Goal: Navigation & Orientation: Find specific page/section

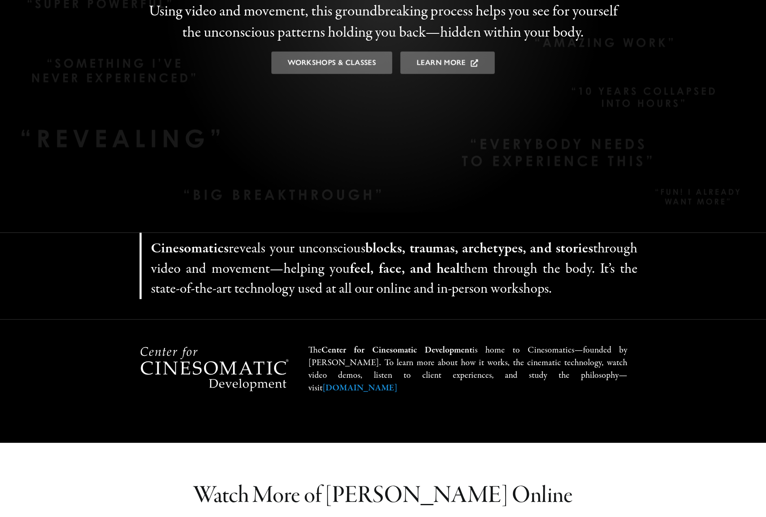
scroll to position [1505, 0]
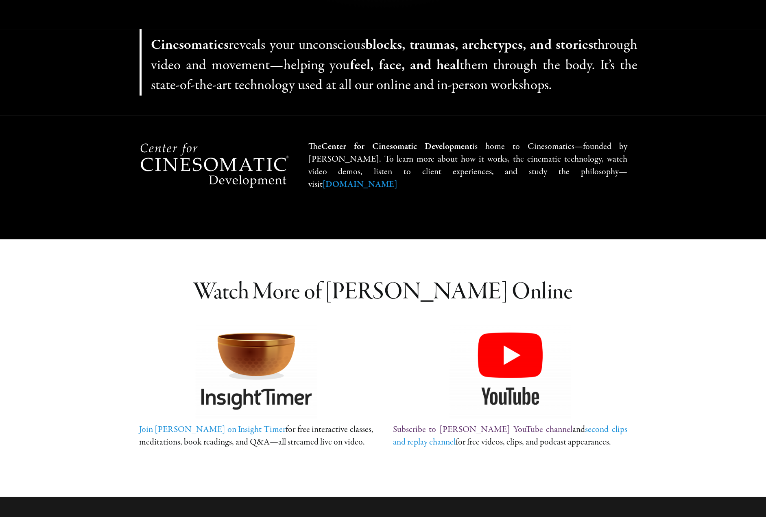
click at [526, 425] on link "Subscribe to Andrew Daniel’s YouTube chan­nel" at bounding box center [481, 429] width 179 height 12
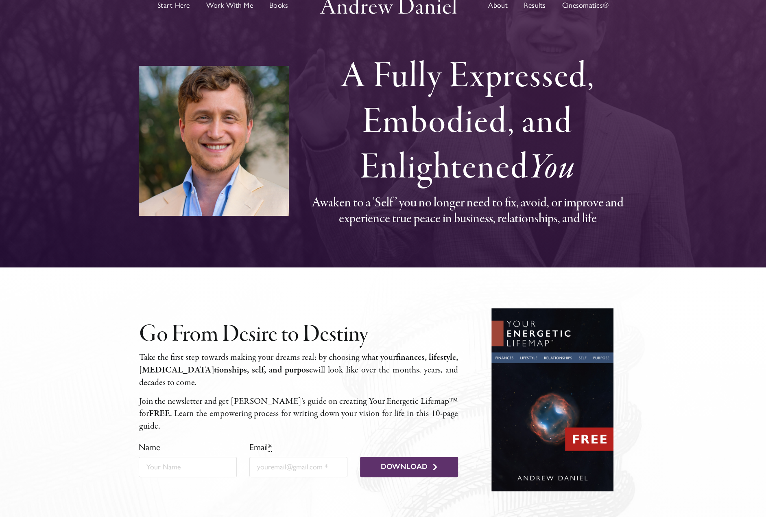
scroll to position [0, 0]
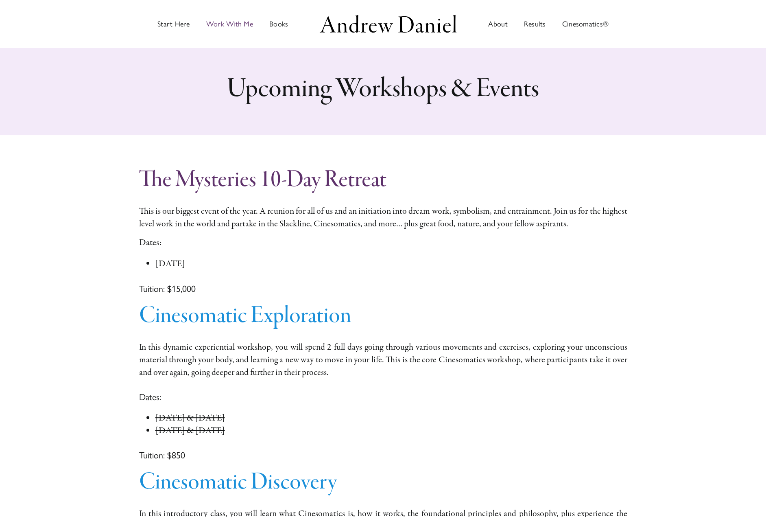
click at [374, 179] on link "The Mysteries 10-Day Retreat" at bounding box center [262, 180] width 247 height 31
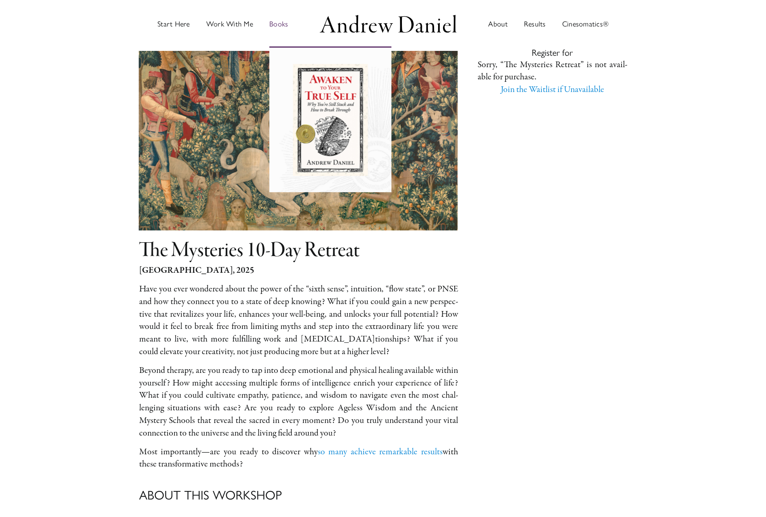
click at [277, 22] on span "Books" at bounding box center [278, 23] width 19 height 7
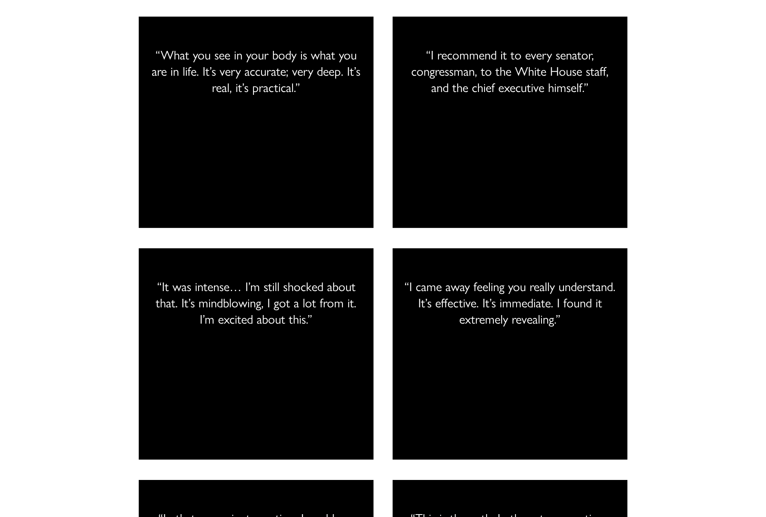
scroll to position [1830, 0]
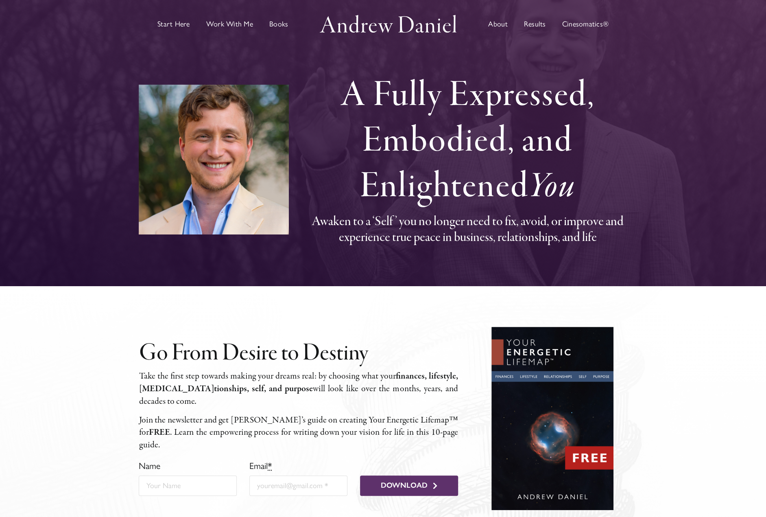
click at [501, 22] on span "About" at bounding box center [497, 23] width 19 height 7
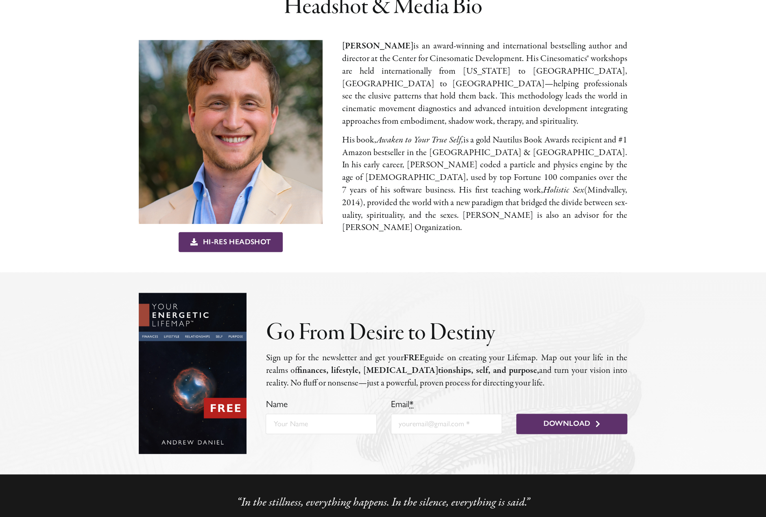
scroll to position [549, 0]
